Goal: Transaction & Acquisition: Purchase product/service

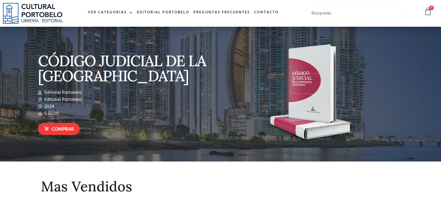
click at [321, 14] on input "text" at bounding box center [357, 13] width 100 height 12
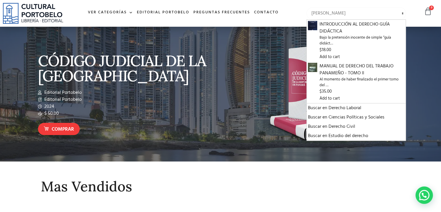
type input "guia didac"
click at [353, 13] on input "guia didac" at bounding box center [357, 13] width 100 height 12
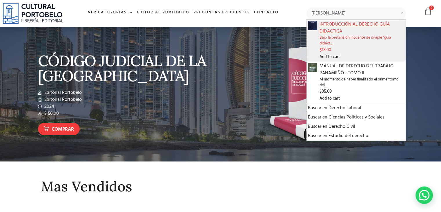
click at [352, 25] on span "INTRODUCCIÓN AL DERECHO GUÍA DIDÁCTICA" at bounding box center [362, 28] width 85 height 14
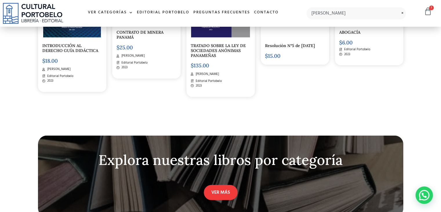
scroll to position [1354, 0]
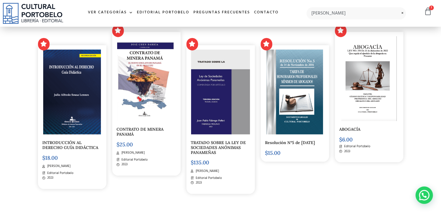
click at [73, 107] on img at bounding box center [72, 92] width 58 height 85
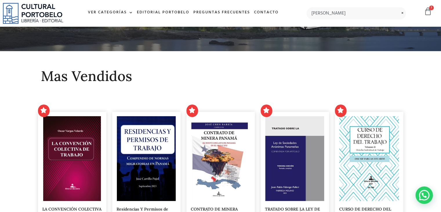
scroll to position [0, 0]
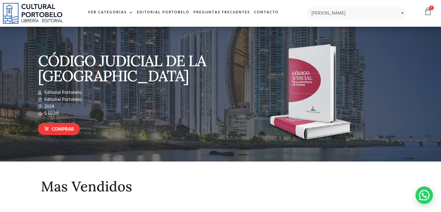
click at [402, 10] on span at bounding box center [402, 10] width 7 height 0
click at [335, 15] on input "text" at bounding box center [357, 13] width 100 height 12
type input "salvese quien pueda"
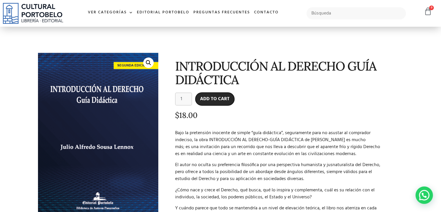
click at [218, 101] on button "Add to cart" at bounding box center [215, 99] width 39 height 13
click at [146, 63] on link "🔍" at bounding box center [148, 62] width 10 height 10
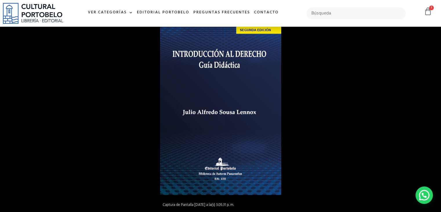
click at [368, 144] on div at bounding box center [370, 118] width 420 height 202
